Goal: Use online tool/utility: Utilize a website feature to perform a specific function

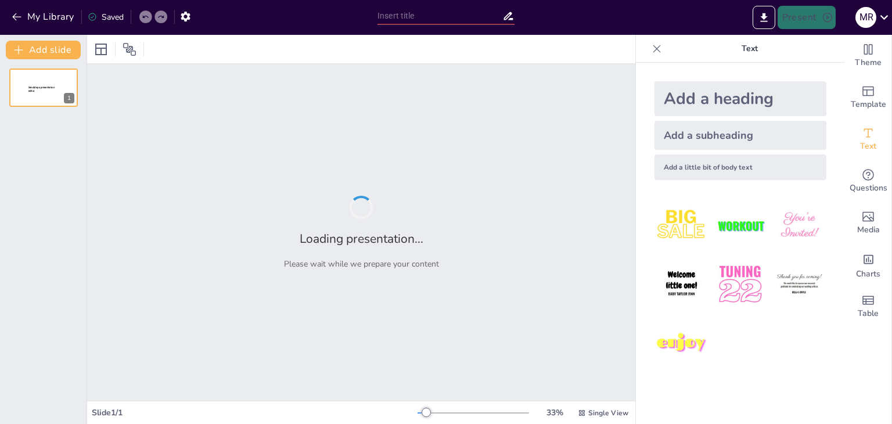
type input "Famous Quotes: Reported Speech Challenge"
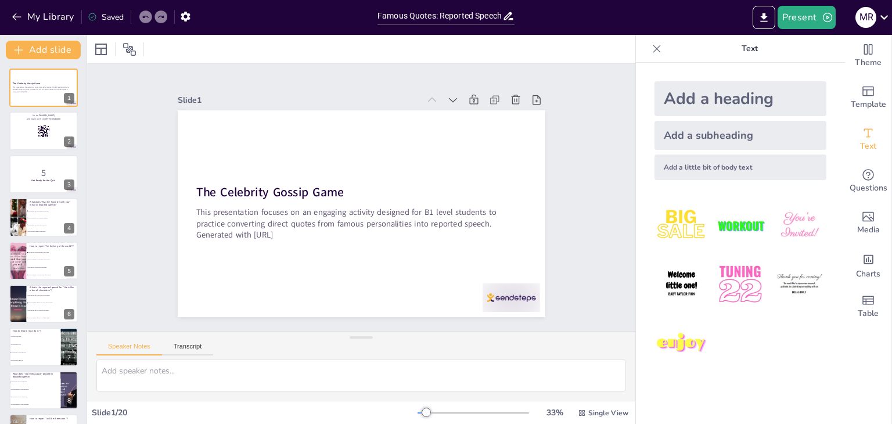
checkbox input "true"
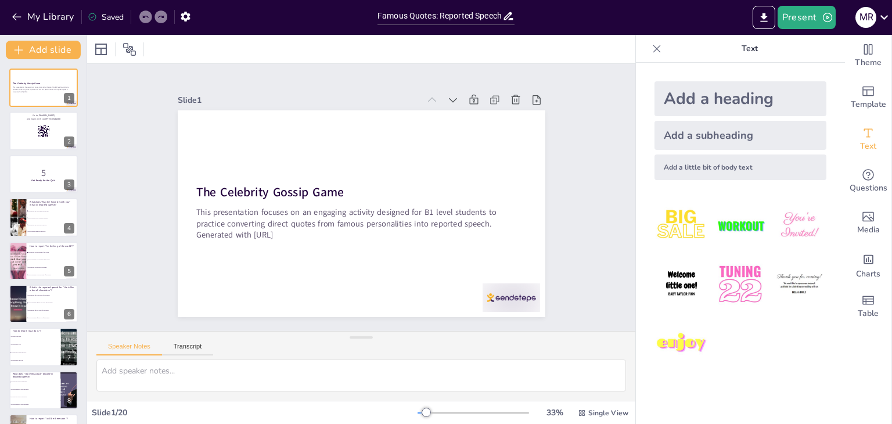
checkbox input "true"
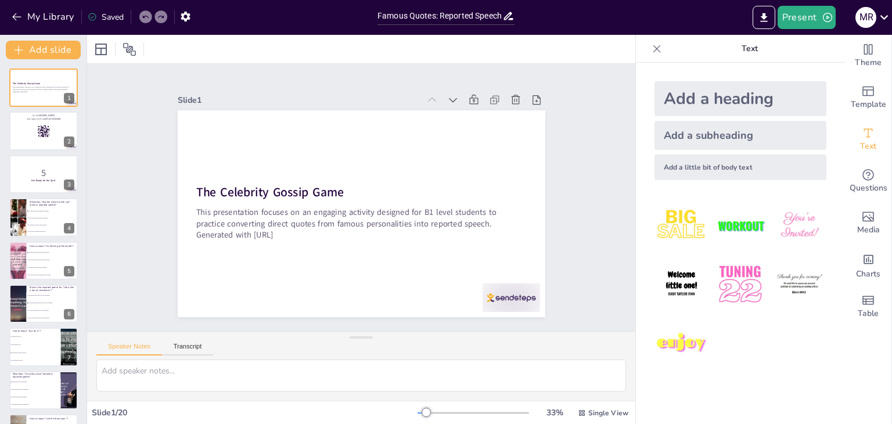
checkbox input "true"
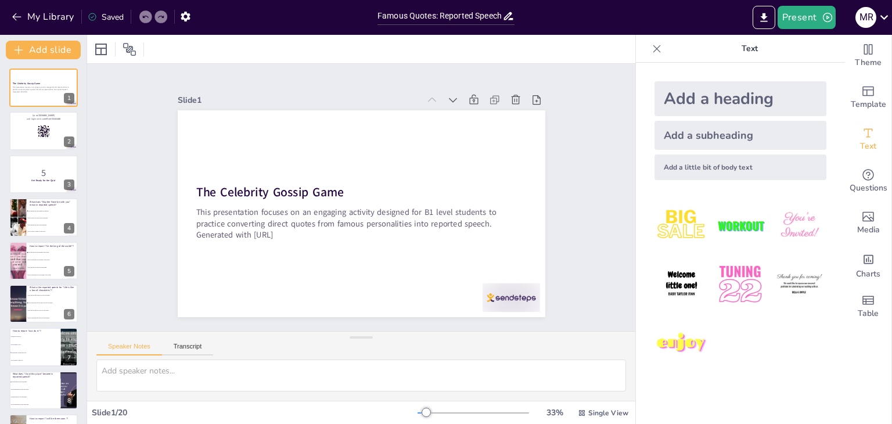
checkbox input "true"
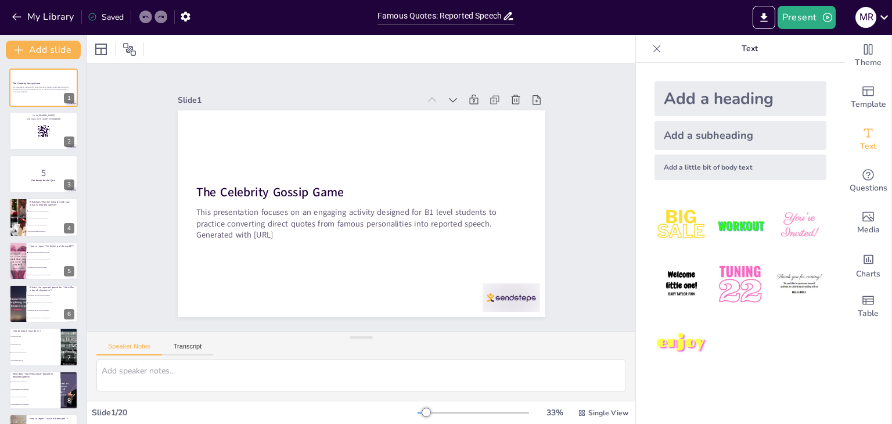
checkbox input "true"
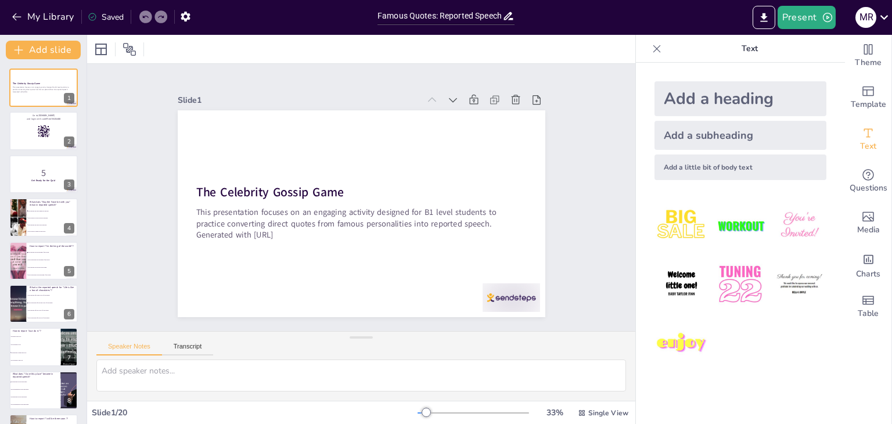
checkbox input "true"
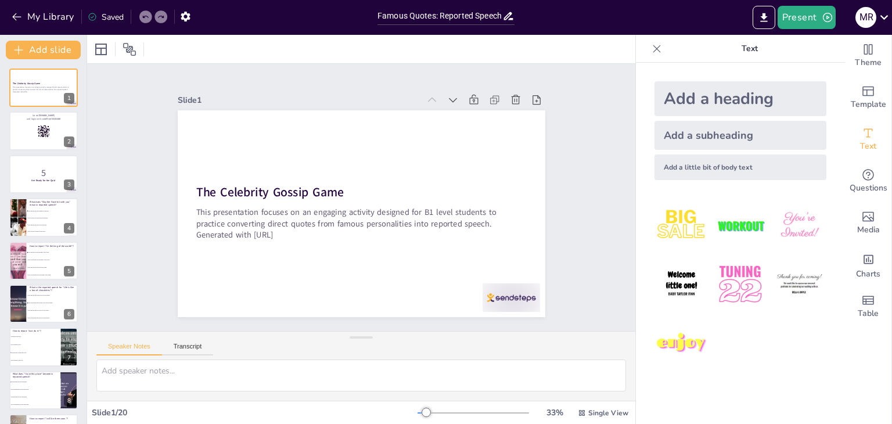
checkbox input "true"
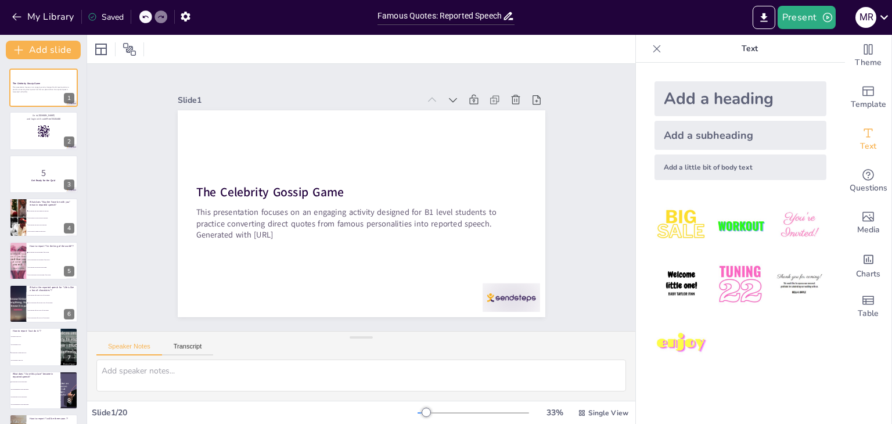
checkbox input "true"
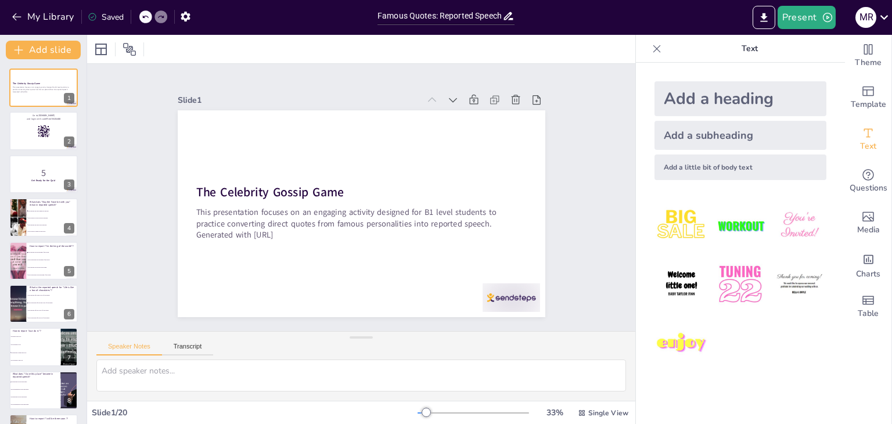
checkbox input "true"
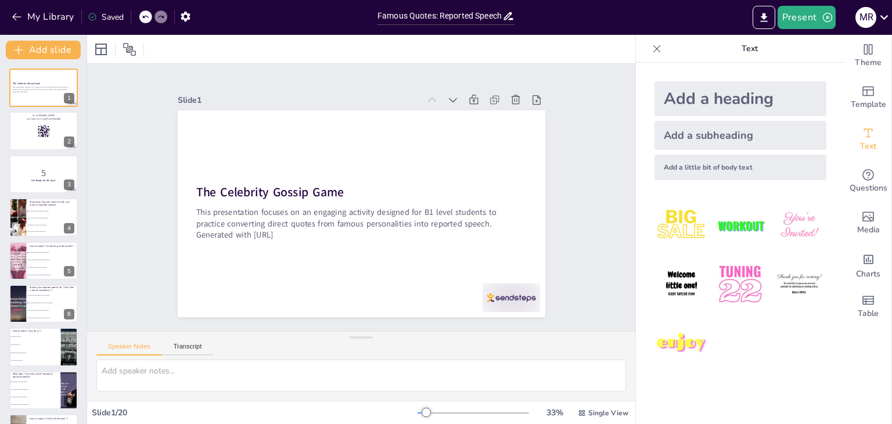
checkbox input "true"
